Goal: Information Seeking & Learning: Learn about a topic

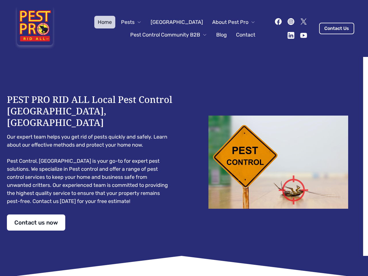
click at [184, 138] on div "PEST PRO RID ALL Local Pest Control [GEOGRAPHIC_DATA], [GEOGRAPHIC_DATA] Our ex…" at bounding box center [184, 162] width 354 height 137
click at [134, 22] on span "Pests" at bounding box center [127, 22] width 13 height 8
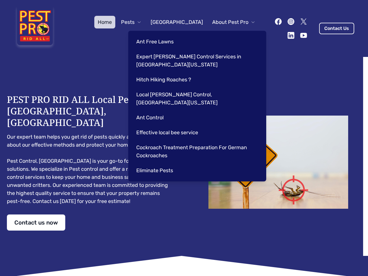
click at [227, 22] on span "About Pest Pro" at bounding box center [230, 22] width 36 height 8
click at [163, 35] on div "Ant Free Lawns Expert [PERSON_NAME] Control Services in [GEOGRAPHIC_DATA] [US_S…" at bounding box center [197, 106] width 138 height 150
